Goal: Task Accomplishment & Management: Manage account settings

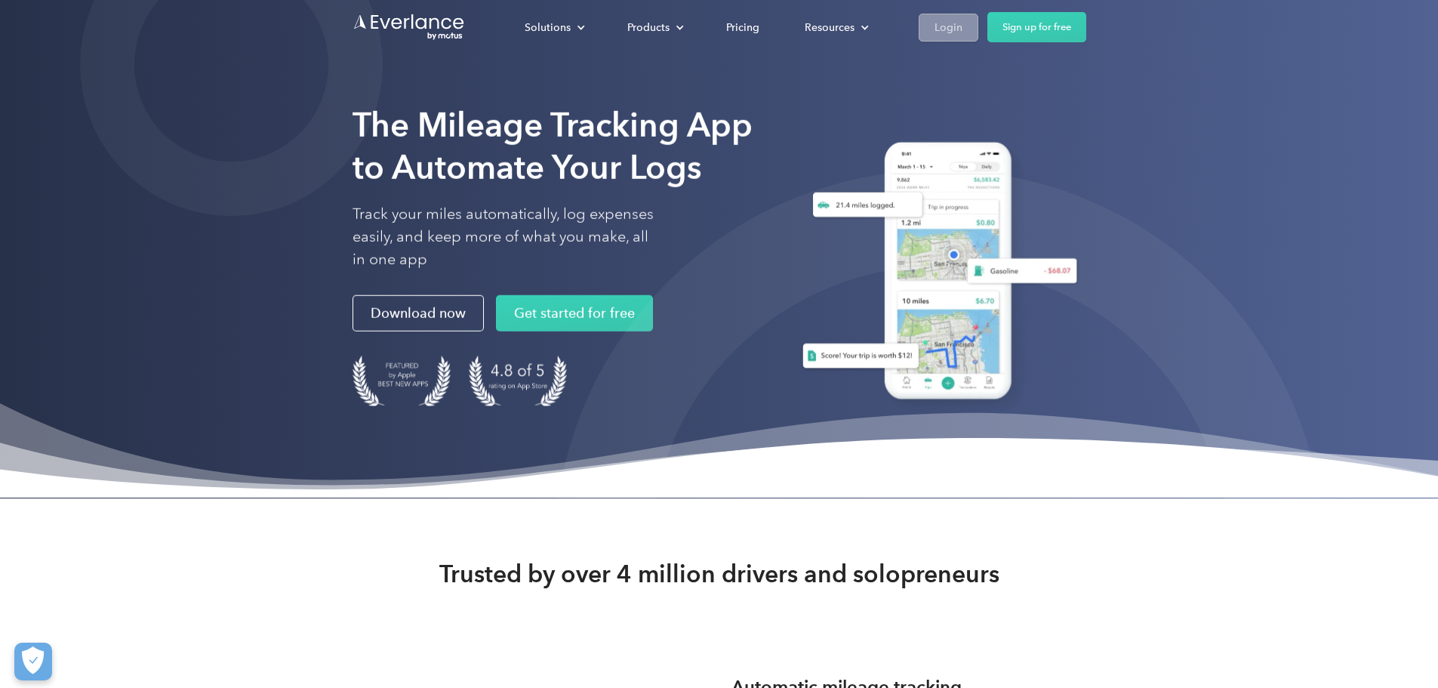
click at [962, 20] on div "Login" at bounding box center [948, 27] width 28 height 19
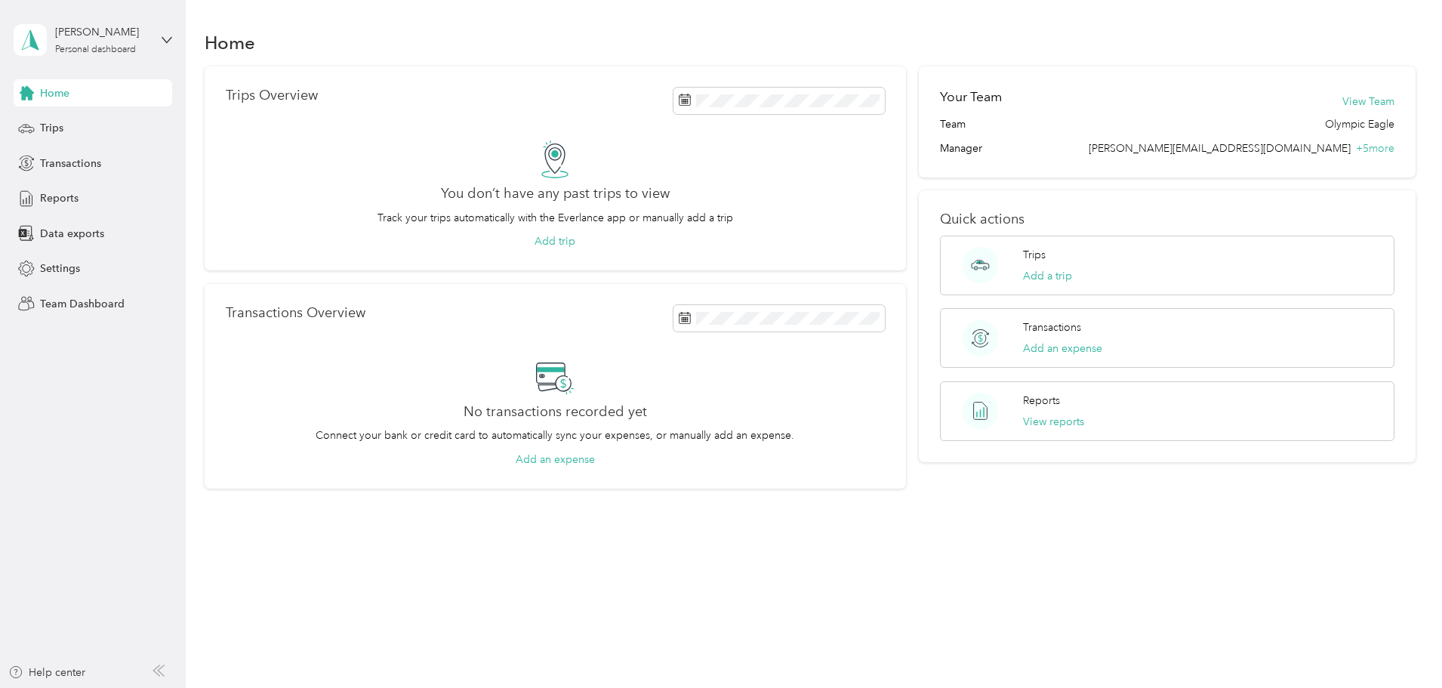
click at [175, 30] on aside "Stephanie Rodriguez Personal dashboard Home Trips Transactions Reports Data exp…" at bounding box center [93, 344] width 186 height 688
click at [157, 46] on div "Stephanie Rodriguez Personal dashboard" at bounding box center [93, 40] width 159 height 53
click at [94, 124] on div "Team dashboard" at bounding box center [67, 124] width 81 height 16
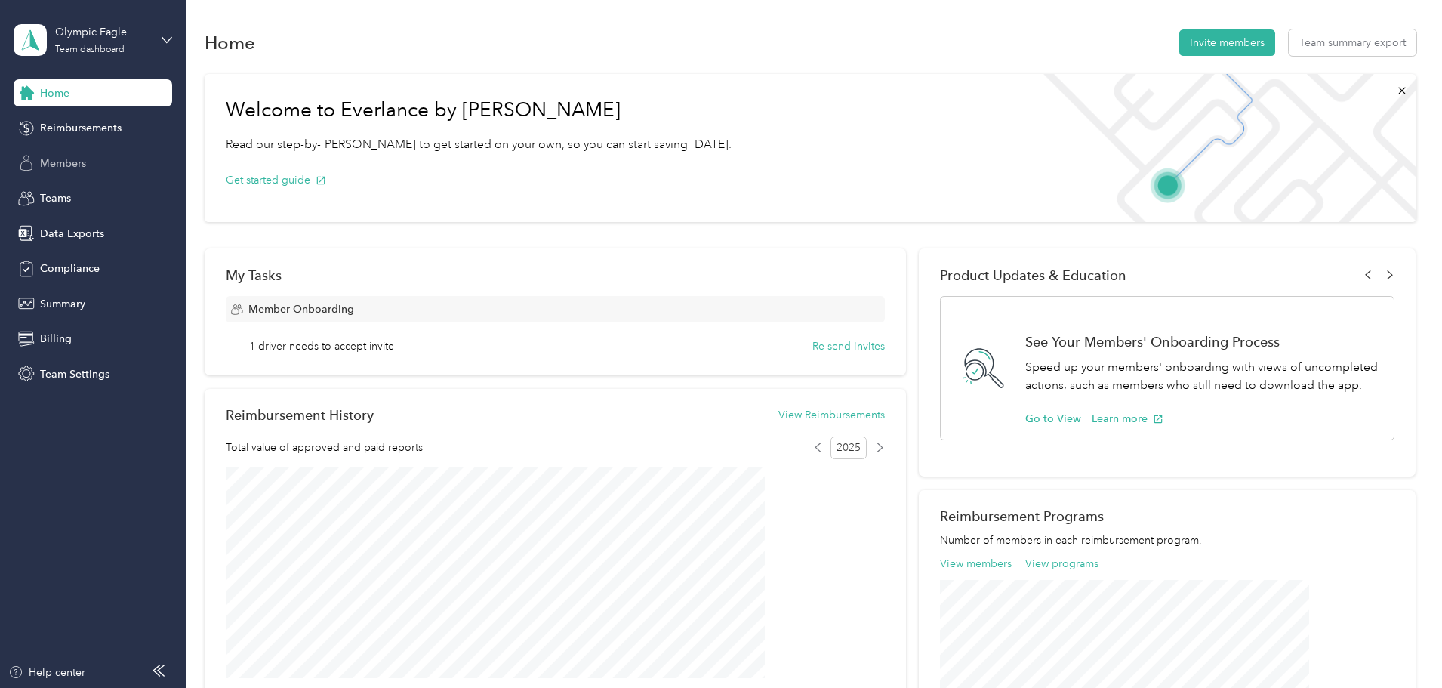
click at [55, 160] on span "Members" at bounding box center [63, 163] width 46 height 16
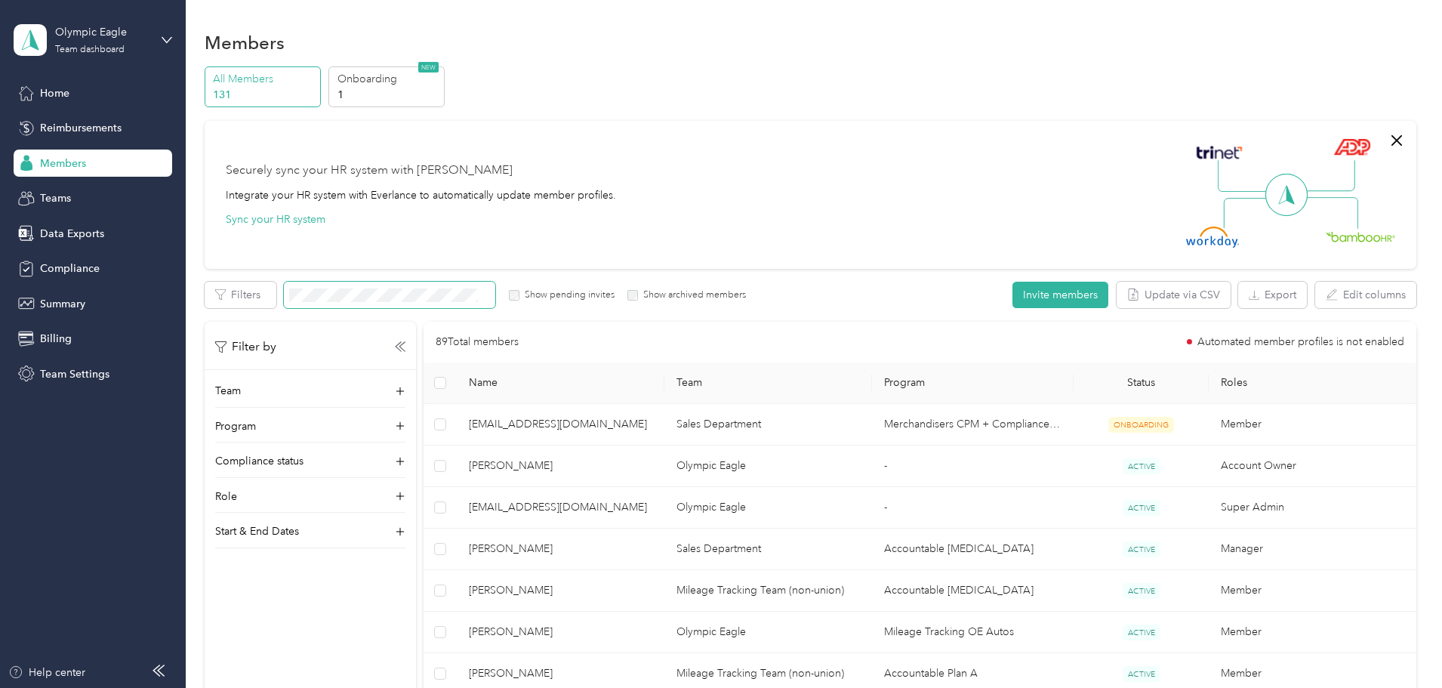
click at [495, 303] on span at bounding box center [389, 295] width 211 height 26
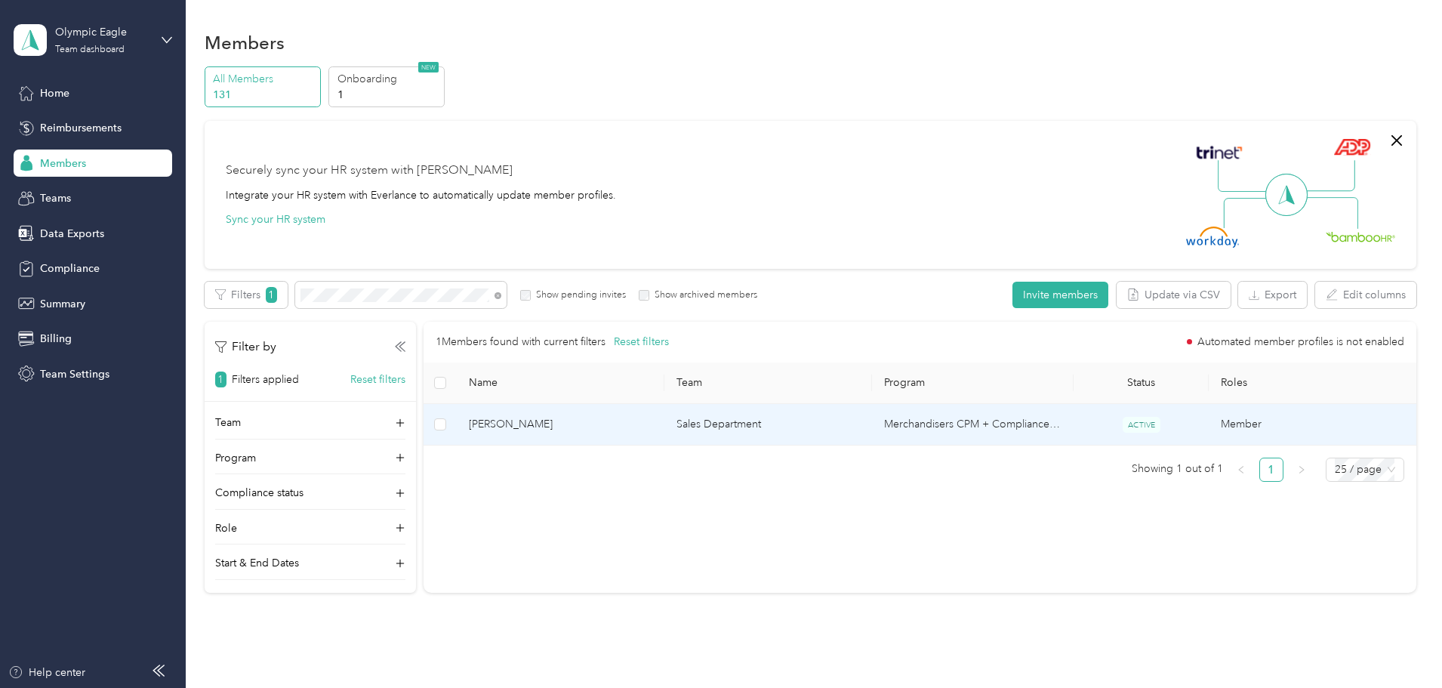
click at [854, 429] on td "Sales Department" at bounding box center [768, 425] width 208 height 42
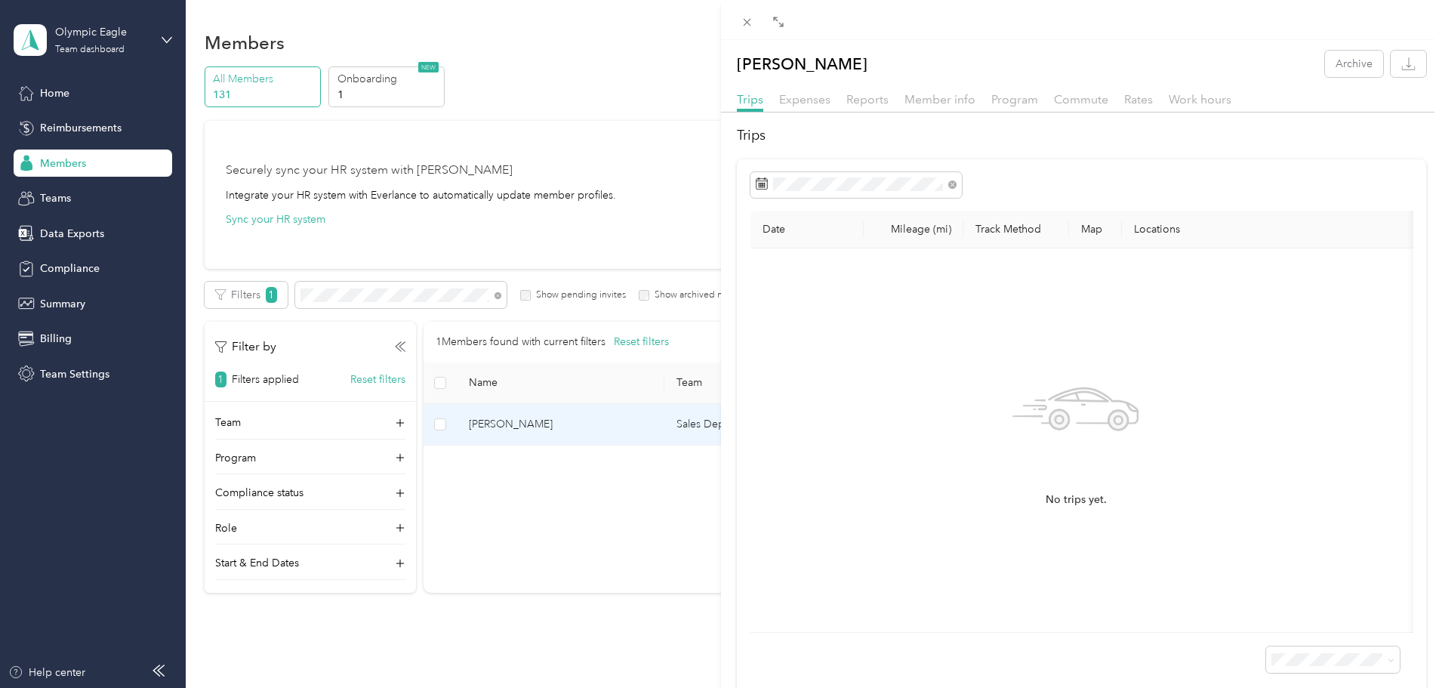
click at [796, 106] on div "Expenses" at bounding box center [804, 100] width 51 height 19
click at [864, 100] on span "Reports" at bounding box center [867, 99] width 42 height 14
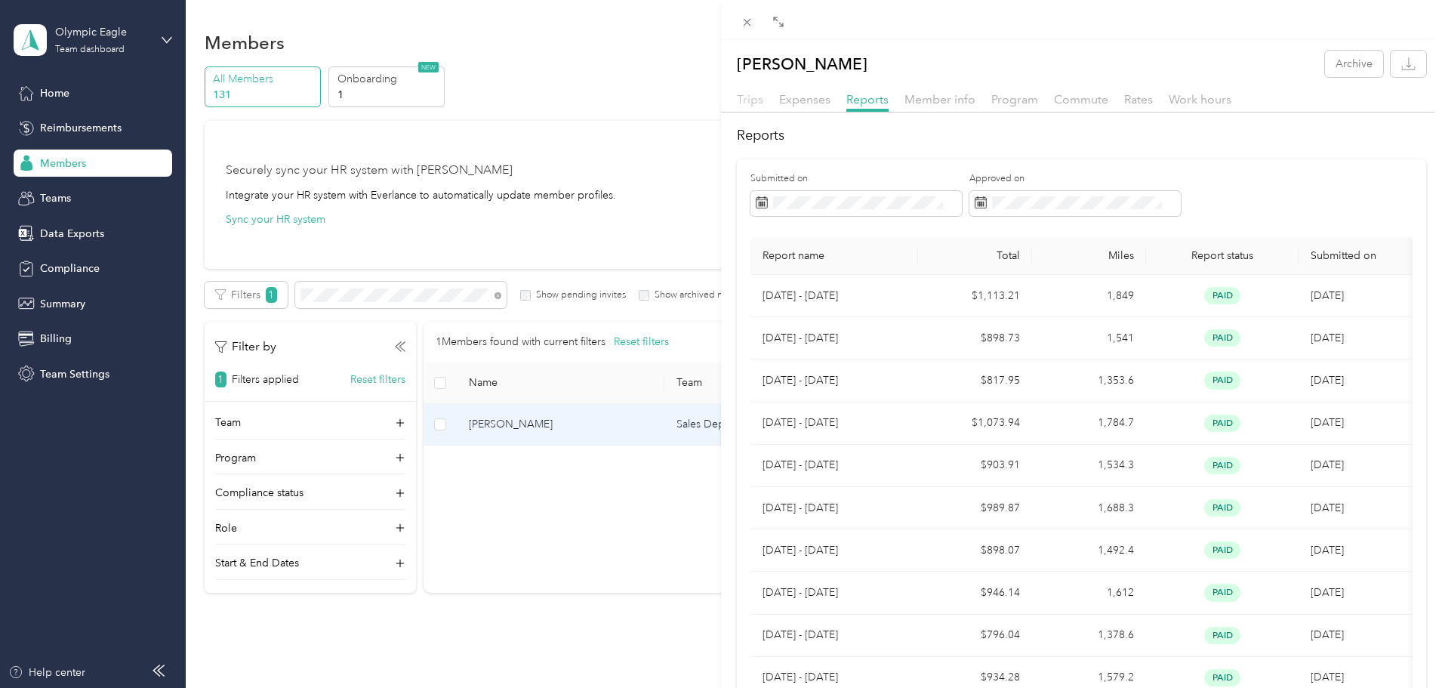
click at [747, 98] on span "Trips" at bounding box center [750, 99] width 26 height 14
